Goal: Information Seeking & Learning: Learn about a topic

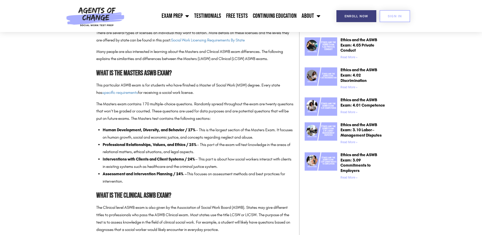
scroll to position [305, 0]
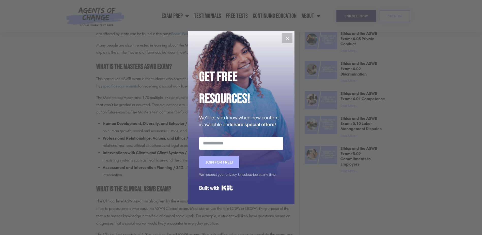
click at [285, 39] on icon "Close" at bounding box center [287, 38] width 6 height 6
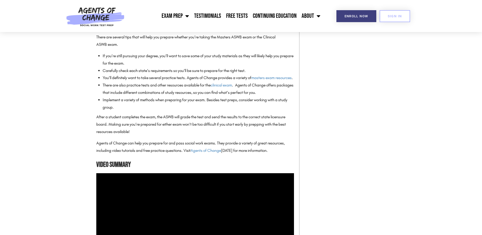
scroll to position [737, 0]
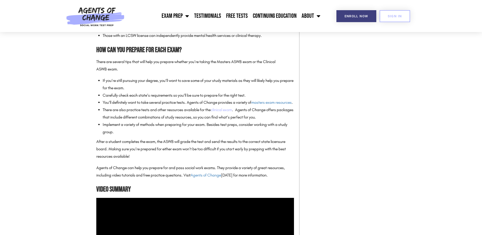
click at [231, 112] on link "clinical exam" at bounding box center [221, 109] width 21 height 5
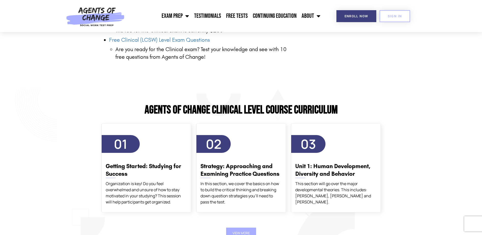
scroll to position [864, 0]
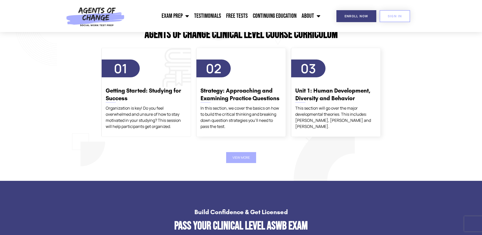
click at [147, 122] on div "Organization is key! Do you feel overwhelmed and unsure of how to stay motivate…" at bounding box center [146, 117] width 81 height 24
click at [146, 123] on div "Organization is key! Do you feel overwhelmed and unsure of how to stay motivate…" at bounding box center [146, 117] width 81 height 24
click at [128, 76] on span "01" at bounding box center [121, 68] width 38 height 18
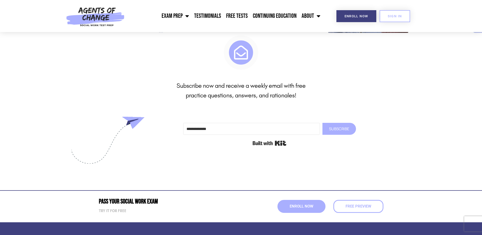
scroll to position [1753, 0]
